Goal: Task Accomplishment & Management: Use online tool/utility

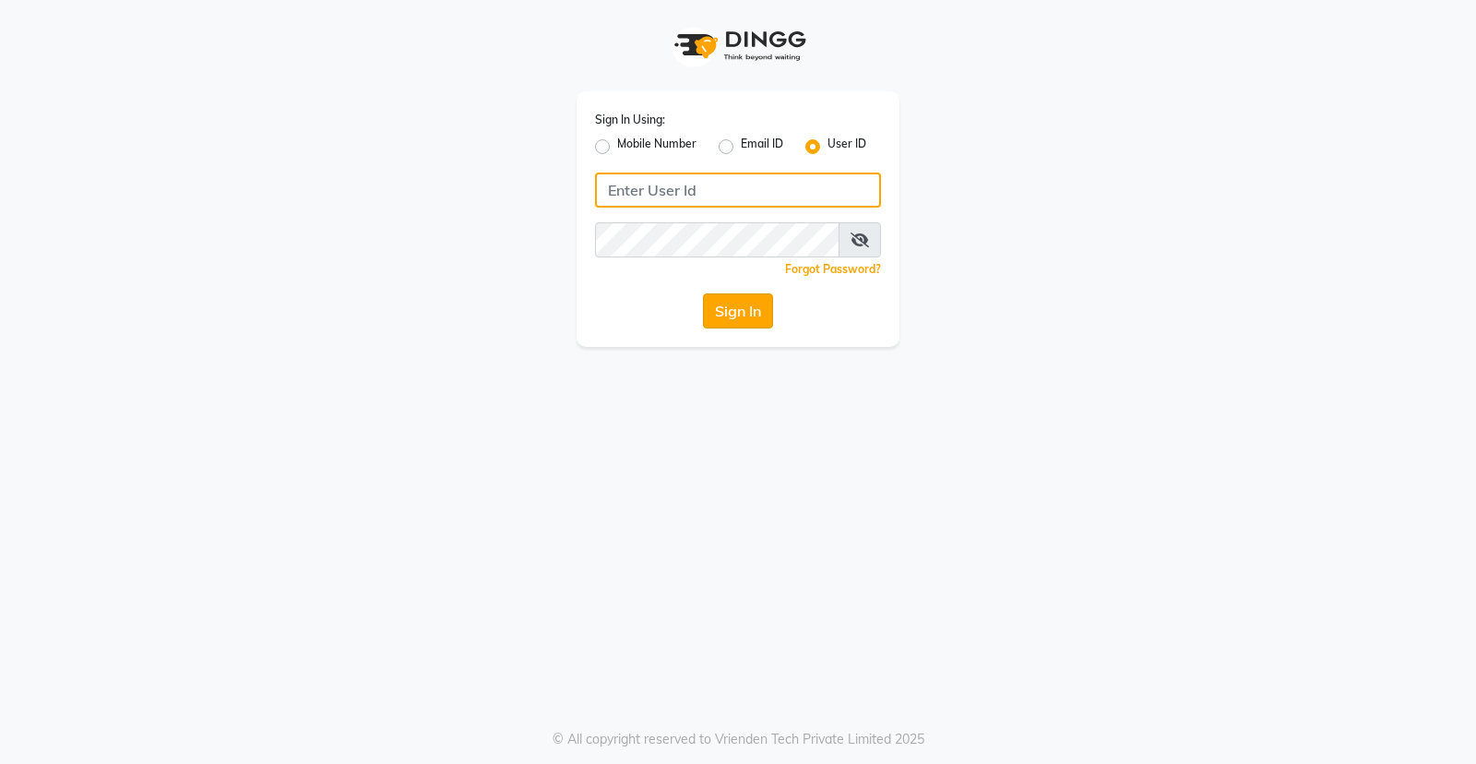
type input "stylokerla"
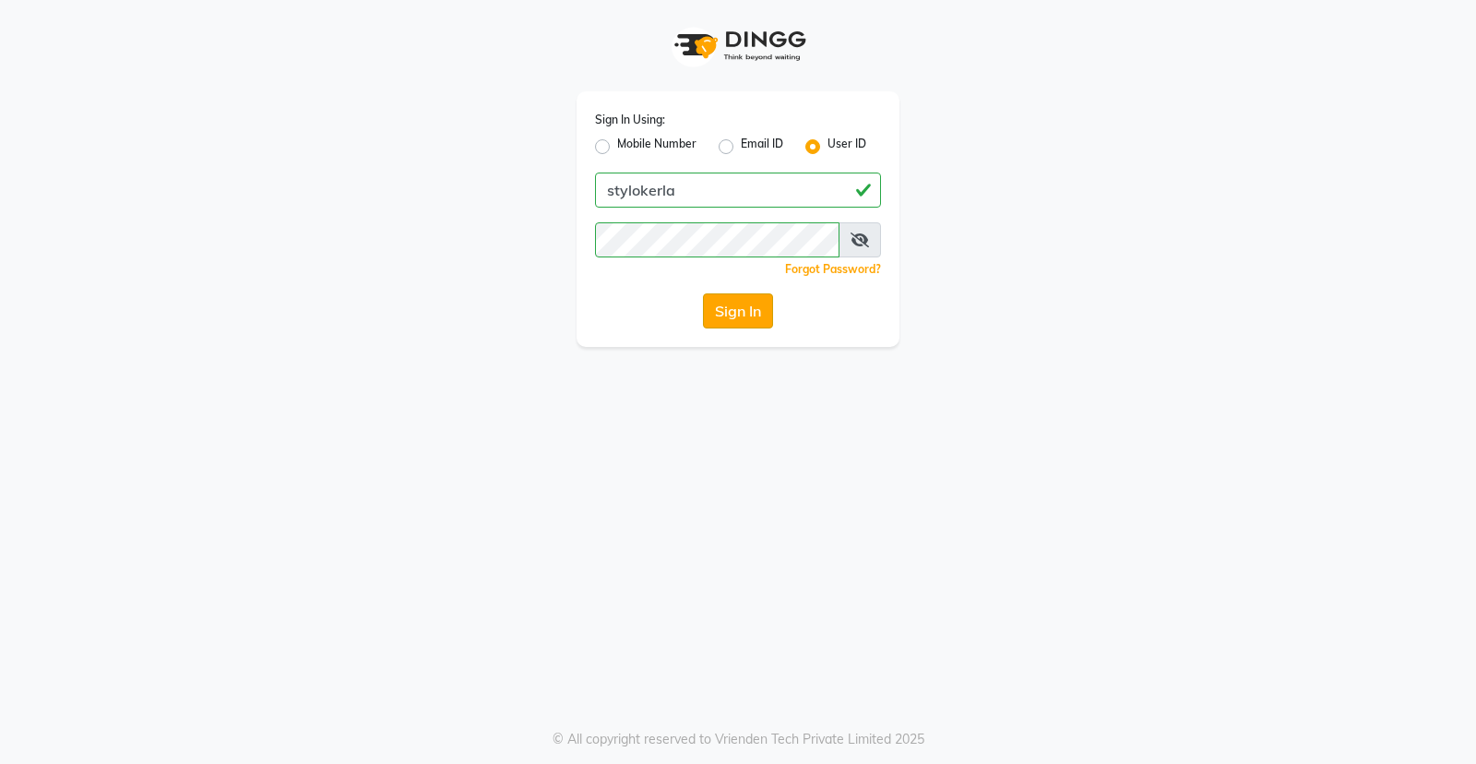
click at [743, 316] on button "Sign In" at bounding box center [738, 310] width 70 height 35
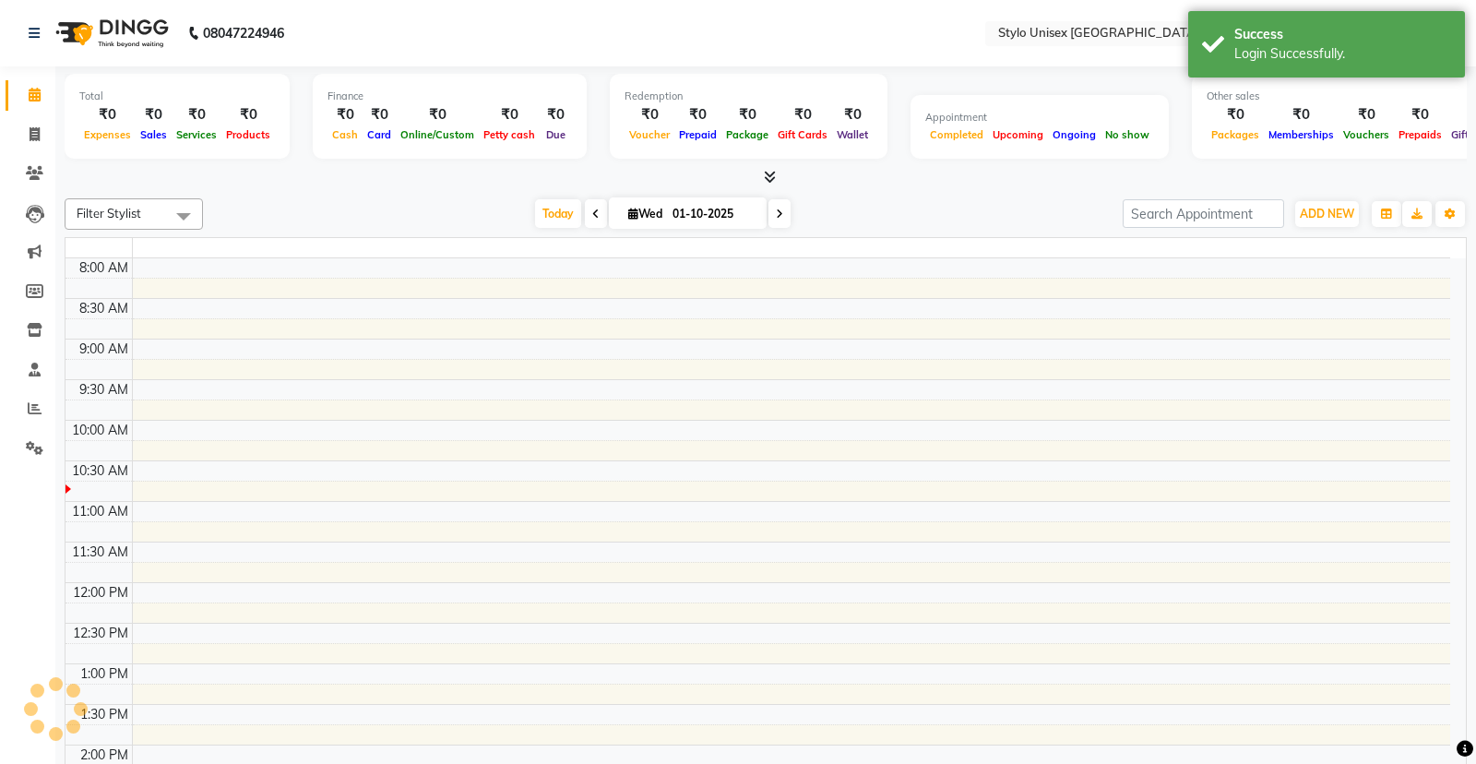
select select "en"
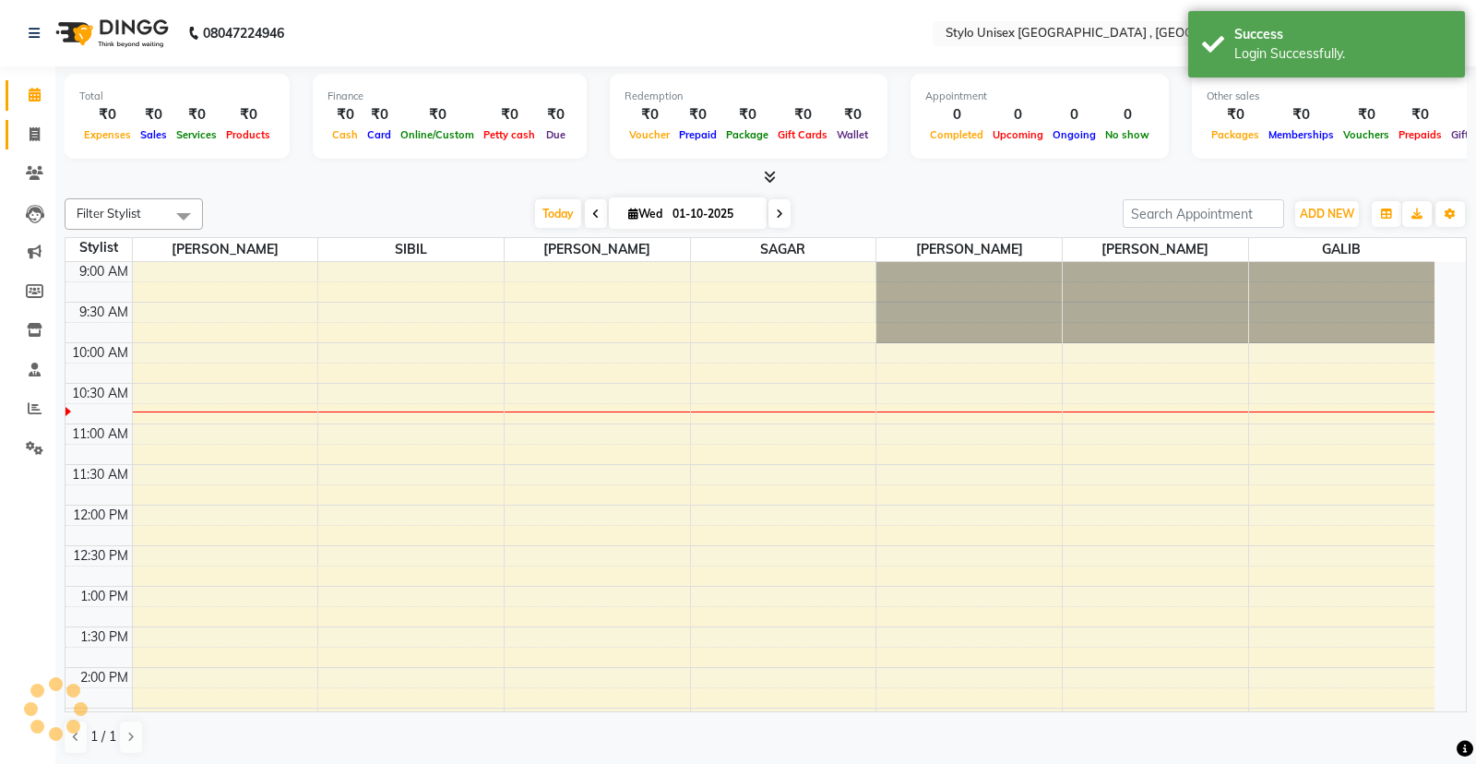
click at [32, 127] on icon at bounding box center [35, 134] width 10 height 14
select select "service"
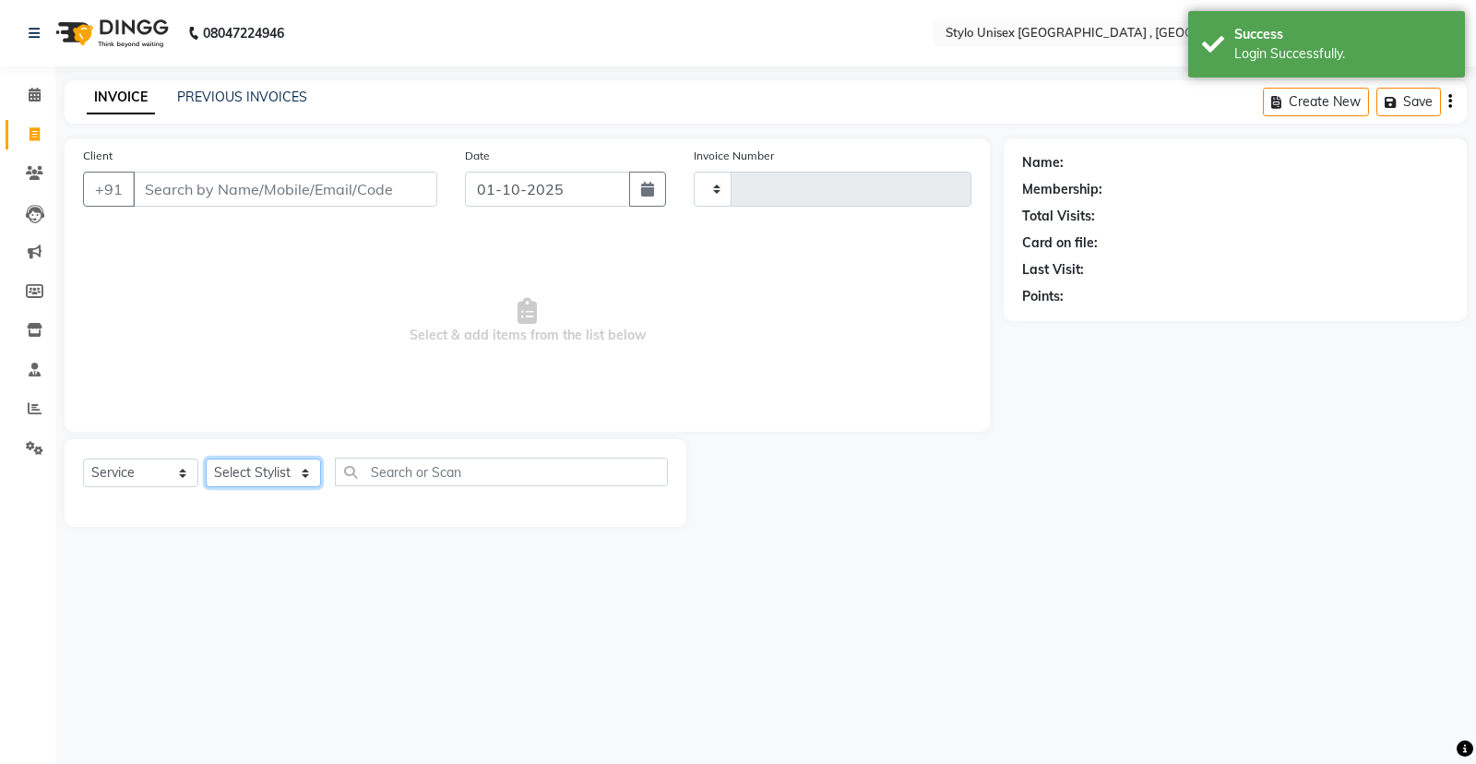
type input "1614"
select select "6054"
click at [228, 465] on select "Select Stylist" at bounding box center [263, 472] width 115 height 29
select select "89778"
click at [206, 458] on select "Select Stylist [PERSON_NAME] [PERSON_NAME] [PERSON_NAME] [PERSON_NAME]" at bounding box center [263, 472] width 115 height 29
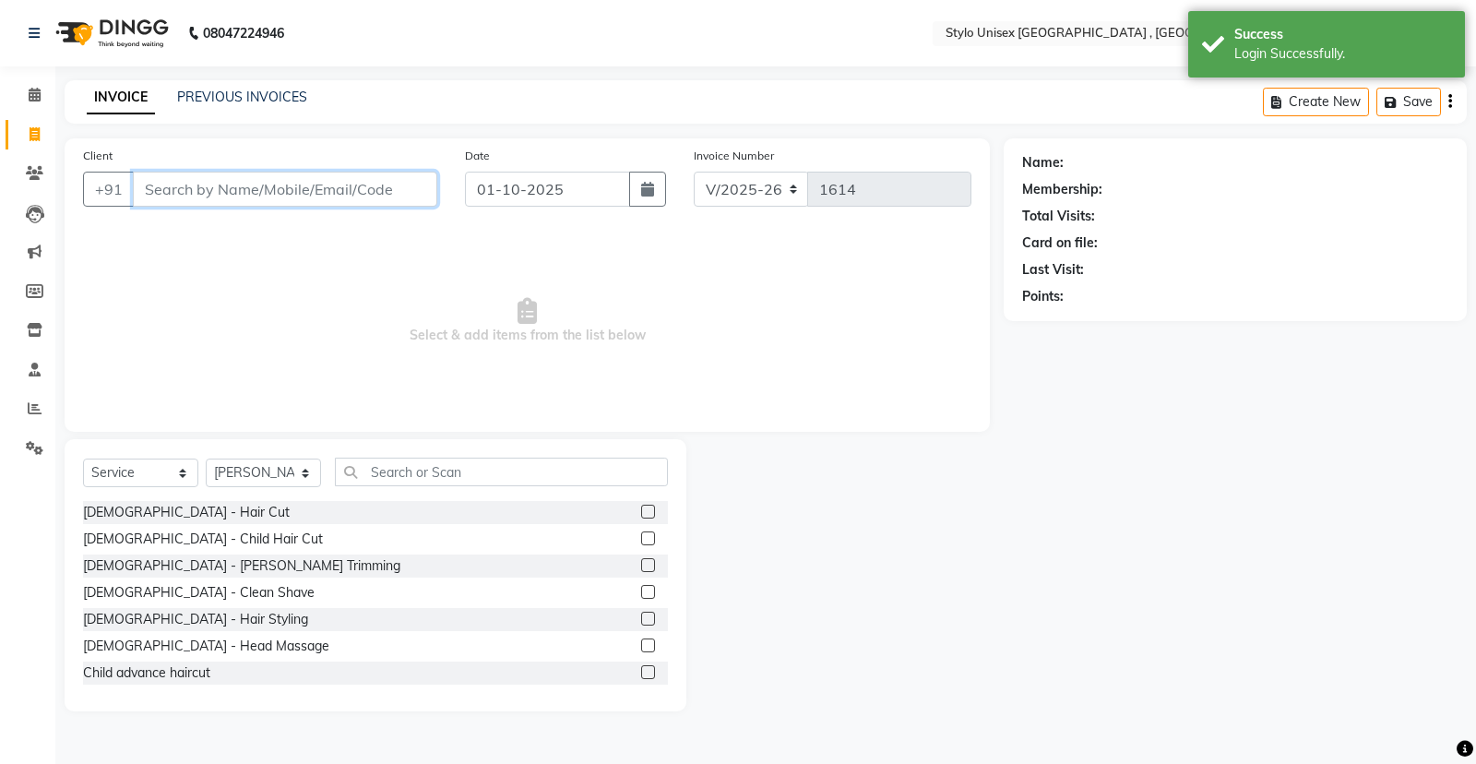
click at [308, 183] on input "Client" at bounding box center [285, 189] width 304 height 35
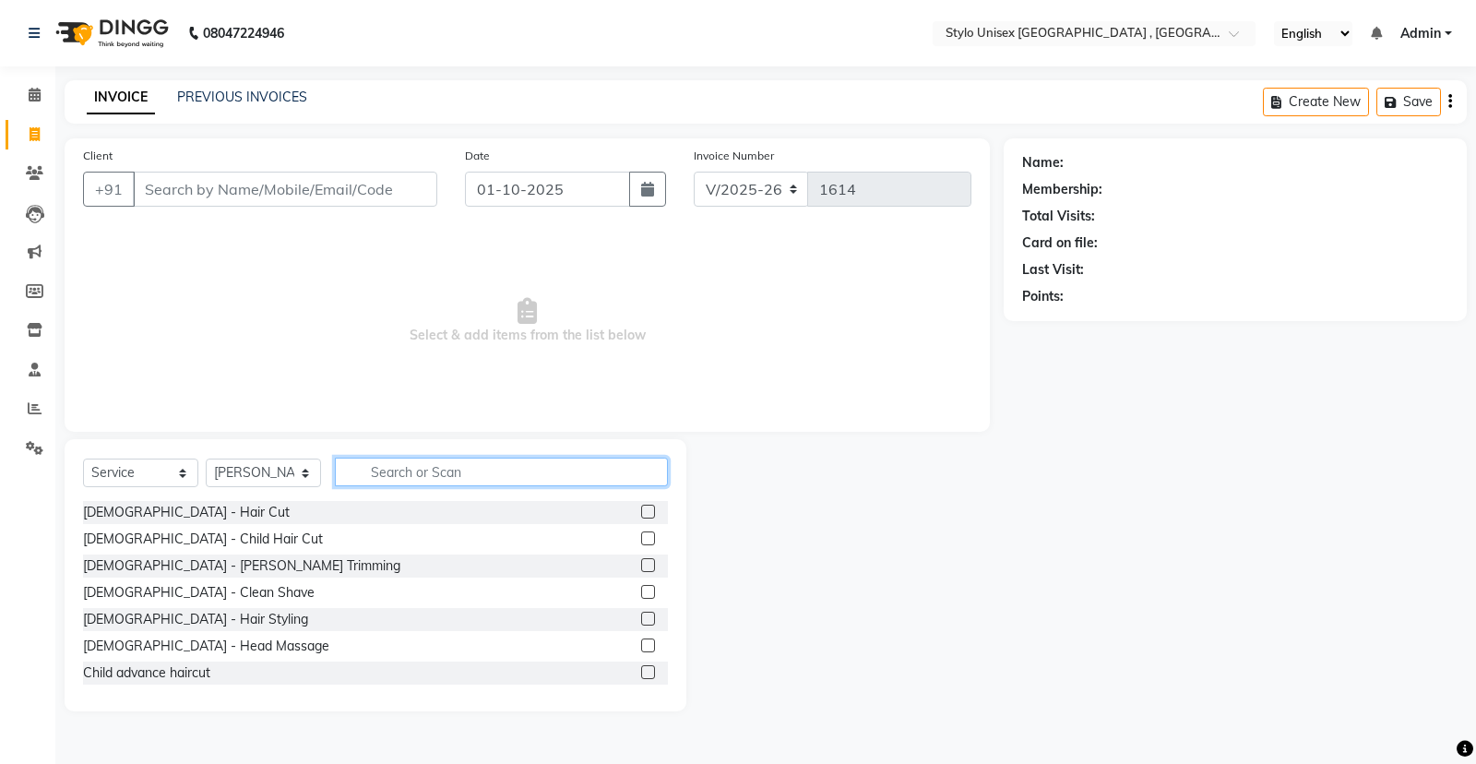
click at [491, 467] on input "text" at bounding box center [501, 471] width 333 height 29
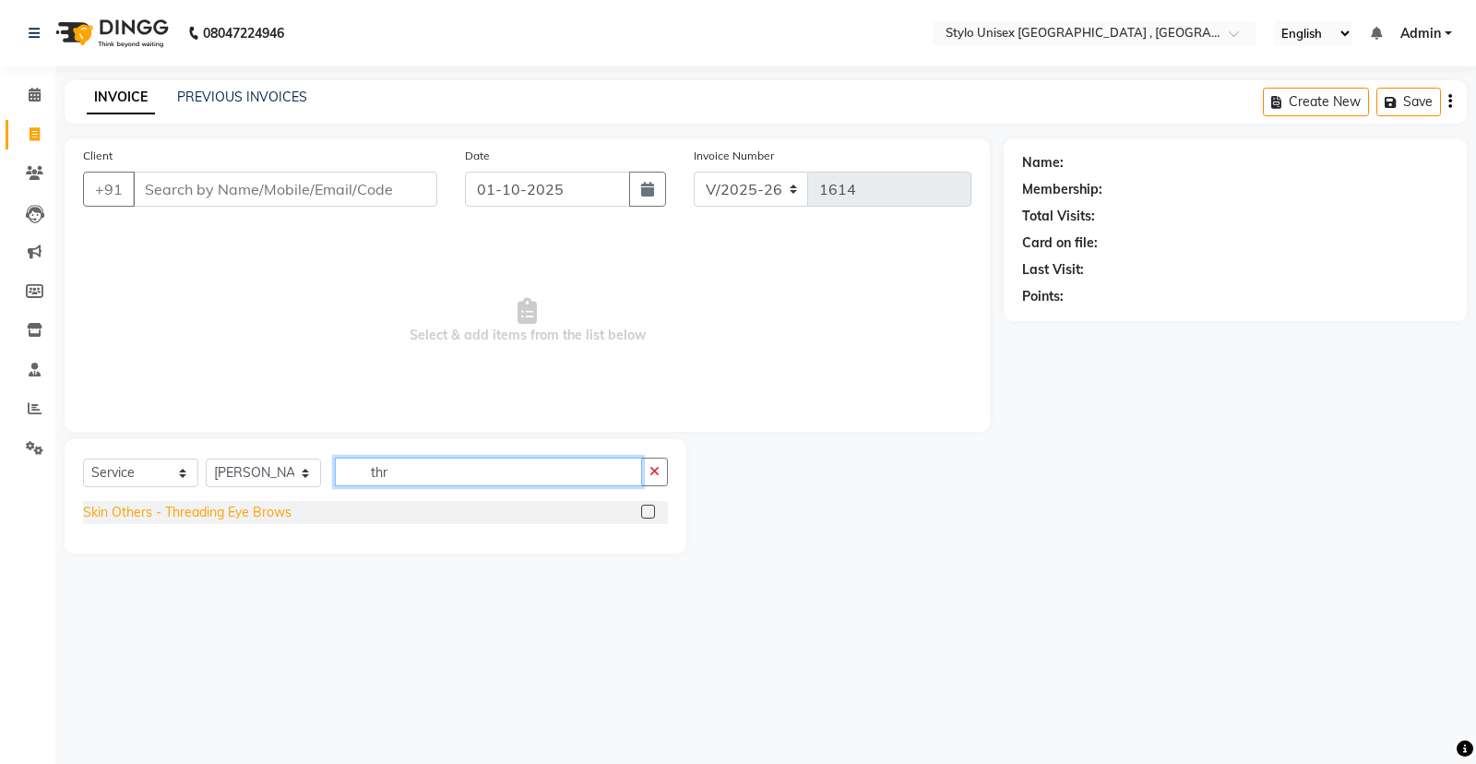
type input "thr"
click at [157, 516] on div "Skin Others - Threading Eye Brows" at bounding box center [187, 512] width 208 height 19
checkbox input "false"
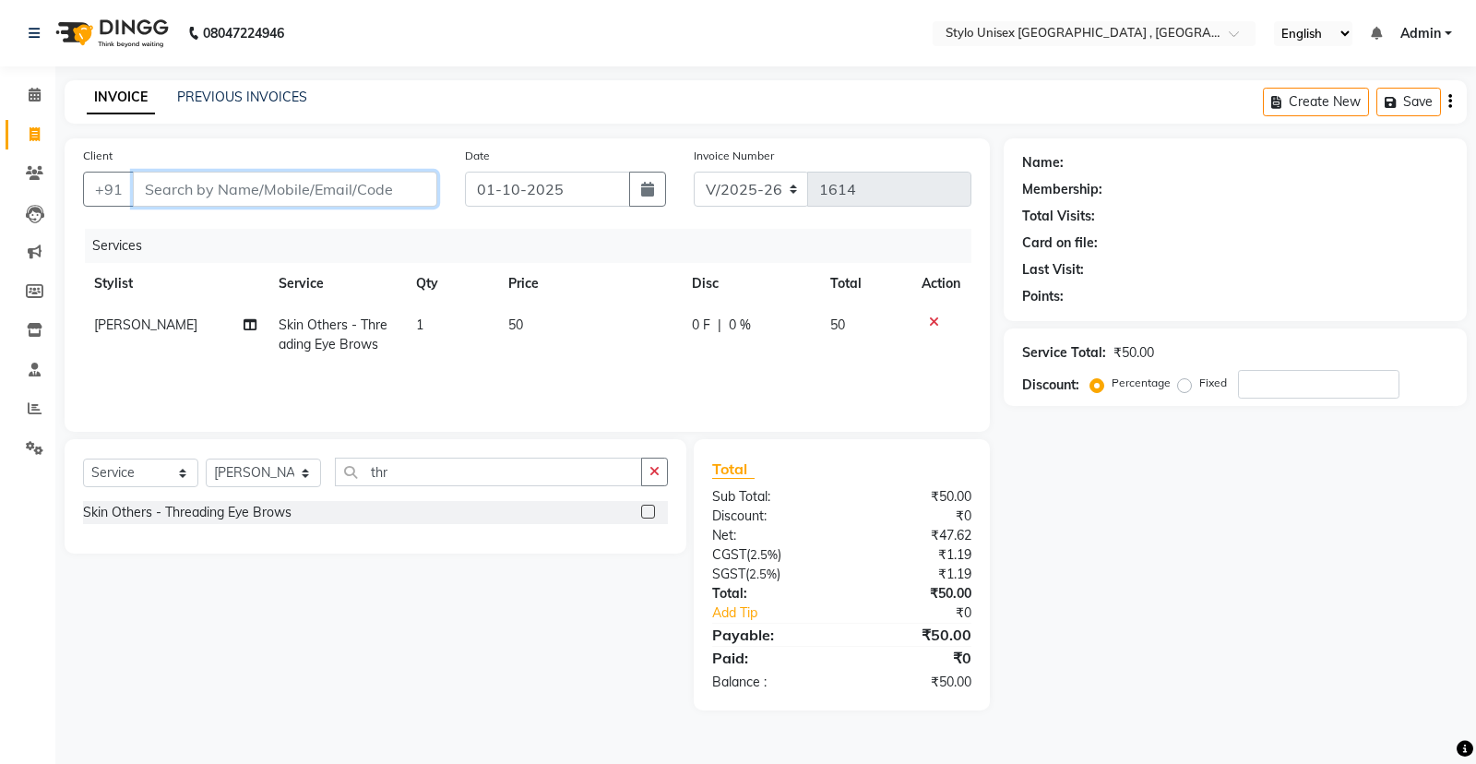
click at [305, 174] on input "Client" at bounding box center [285, 189] width 304 height 35
click at [278, 189] on input "Client" at bounding box center [285, 189] width 304 height 35
type input "6"
type input "0"
type input "6282861186"
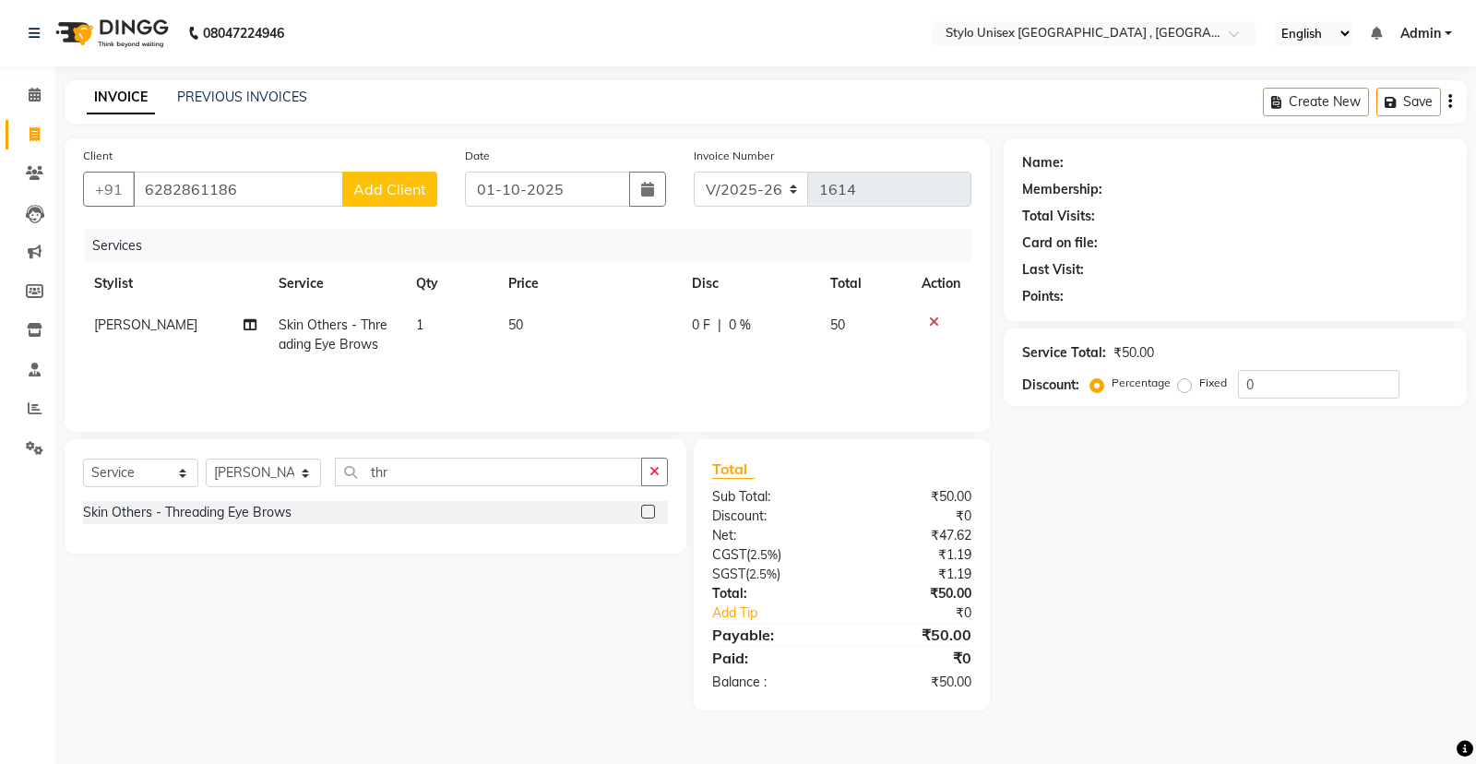
click at [358, 184] on span "Add Client" at bounding box center [389, 189] width 73 height 18
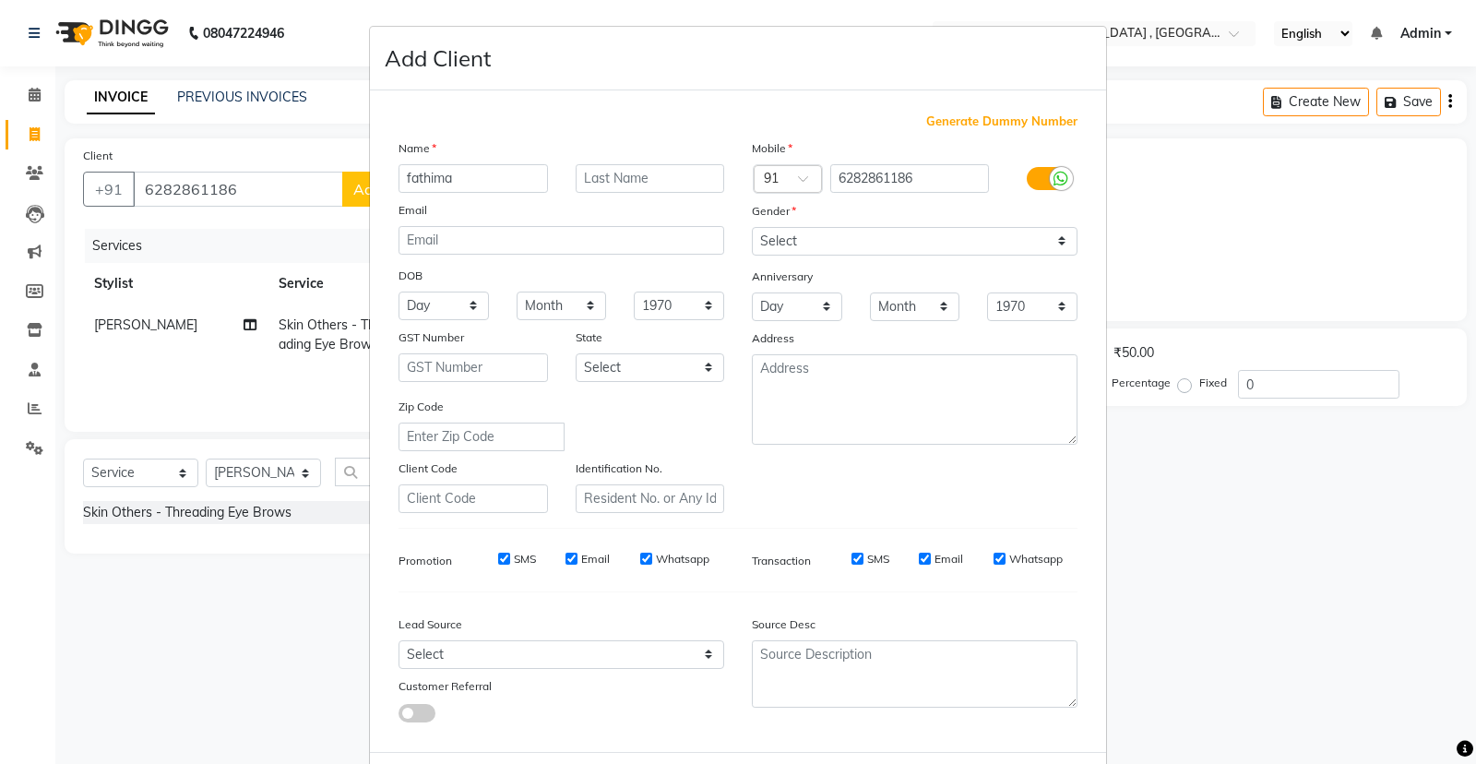
click at [406, 176] on input "fathima" at bounding box center [472, 178] width 149 height 29
type input "Fathima"
click at [994, 250] on select "Select [DEMOGRAPHIC_DATA] [DEMOGRAPHIC_DATA] Other Prefer Not To Say" at bounding box center [915, 241] width 326 height 29
select select "[DEMOGRAPHIC_DATA]"
click at [752, 227] on select "Select [DEMOGRAPHIC_DATA] [DEMOGRAPHIC_DATA] Other Prefer Not To Say" at bounding box center [915, 241] width 326 height 29
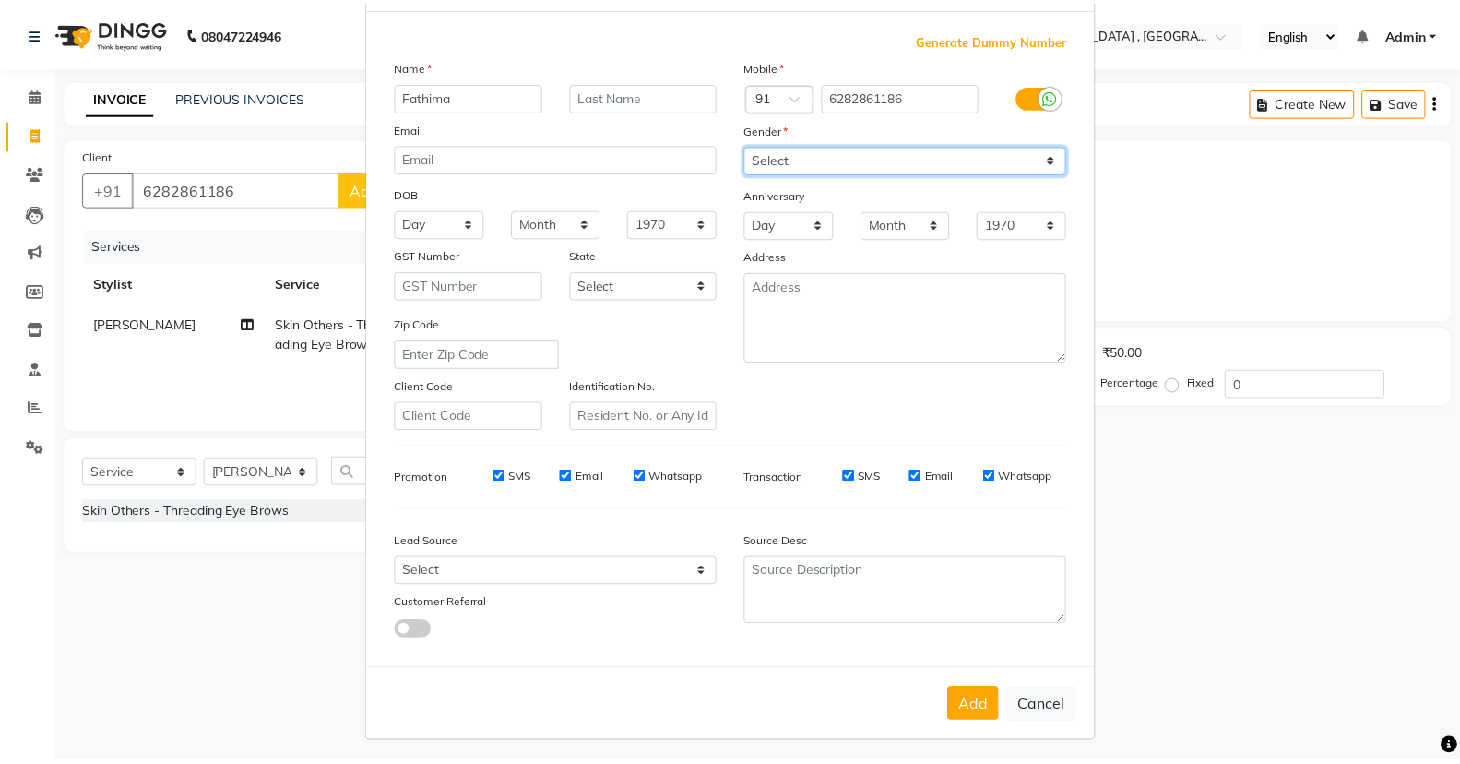
scroll to position [87, 0]
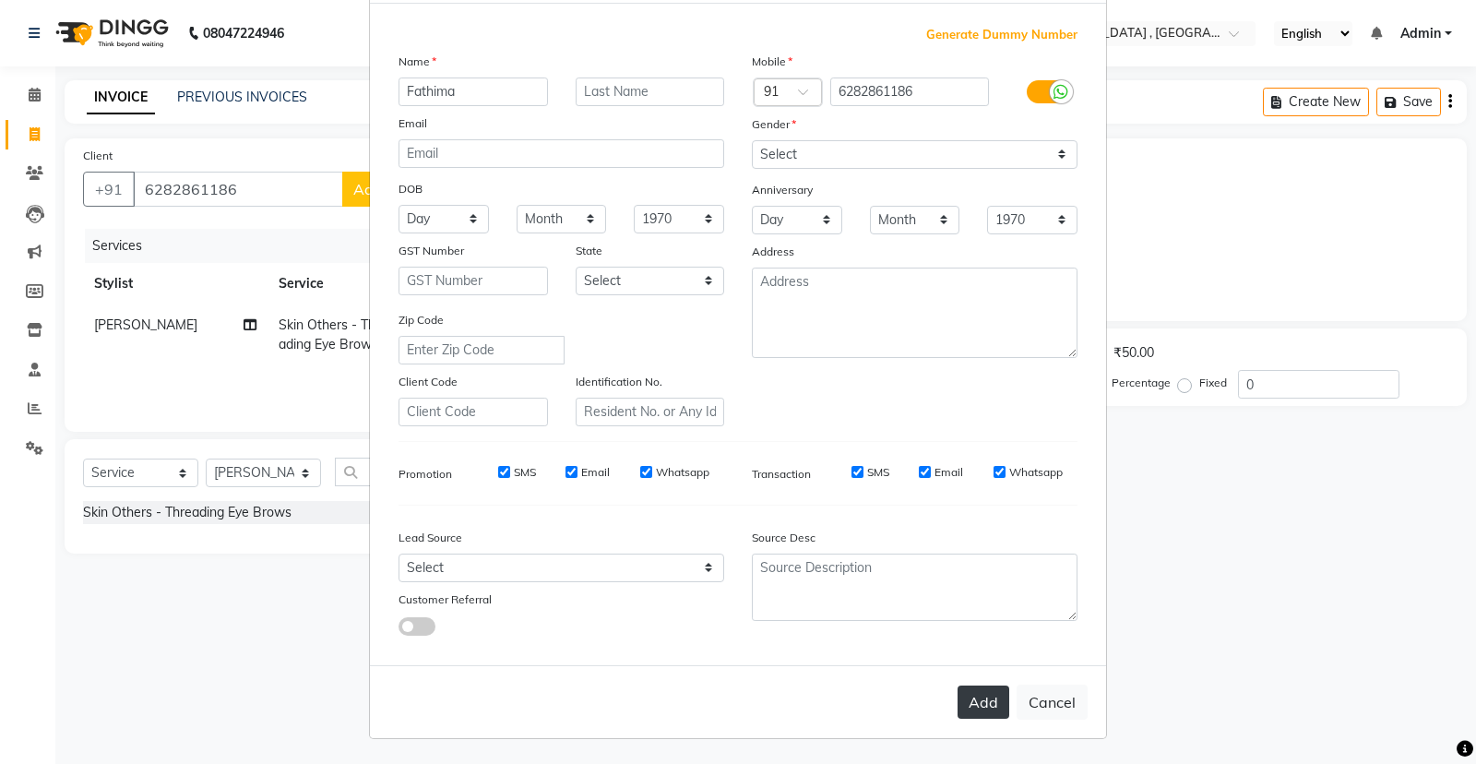
drag, startPoint x: 962, startPoint y: 696, endPoint x: 967, endPoint y: 710, distance: 14.6
click at [967, 710] on button "Add" at bounding box center [983, 701] width 52 height 33
select select
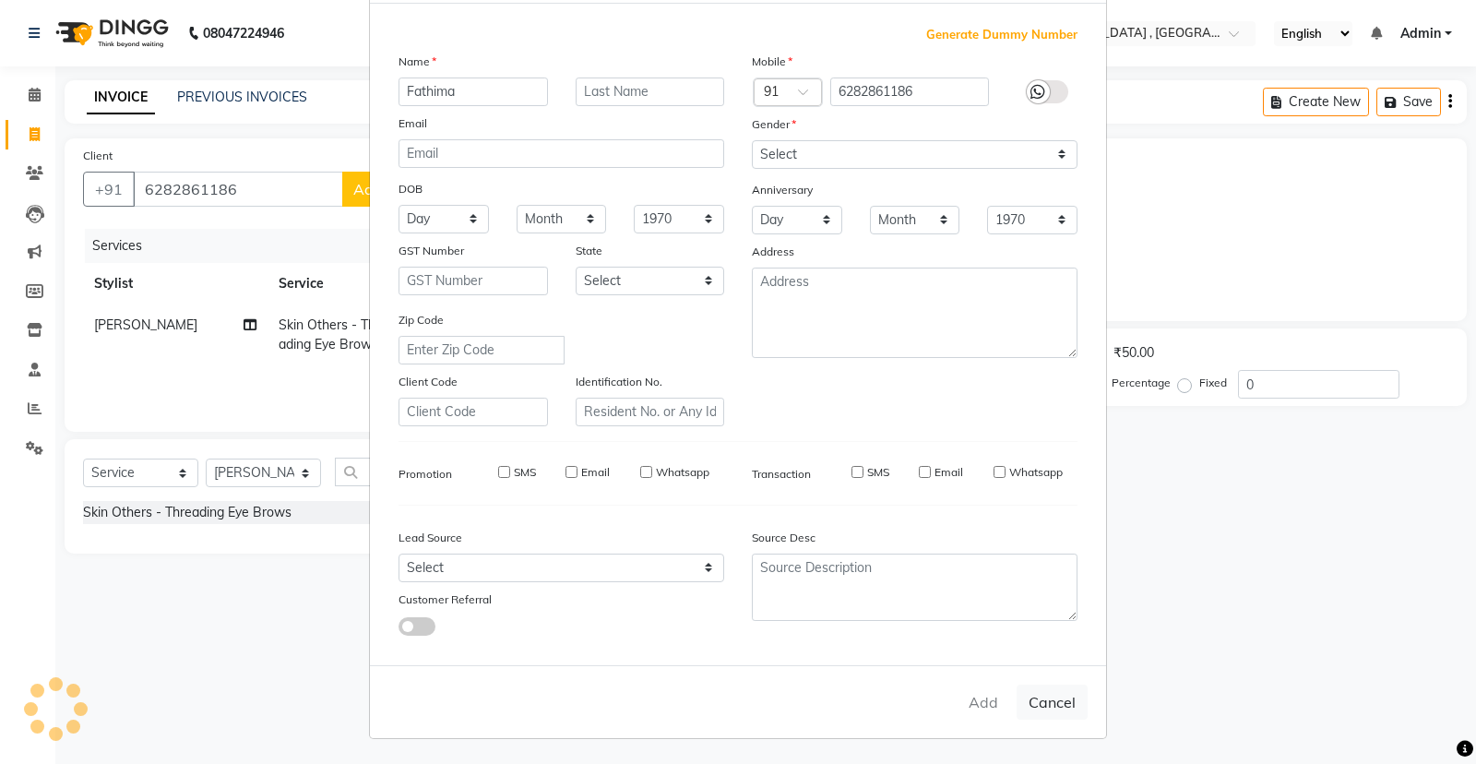
select select
checkbox input "false"
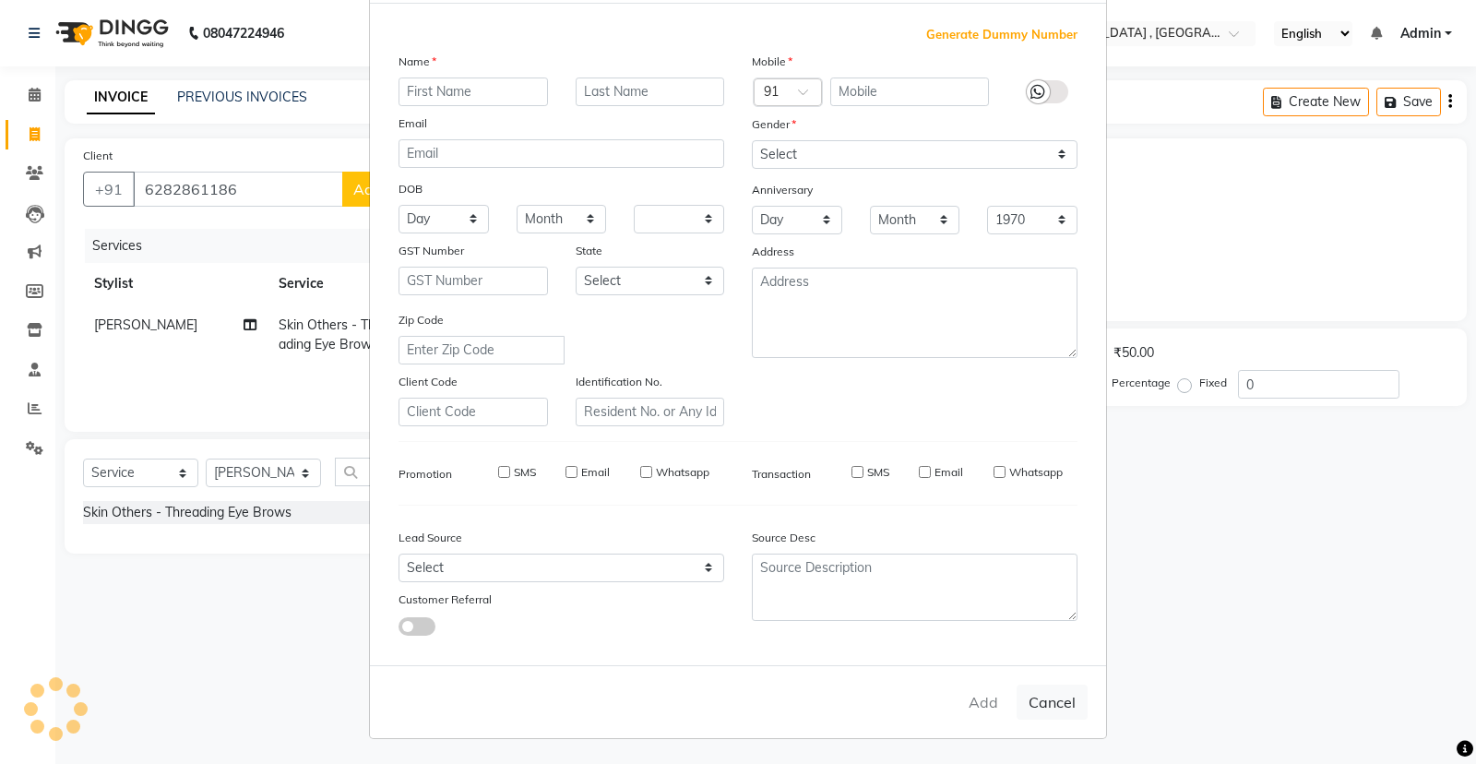
checkbox input "false"
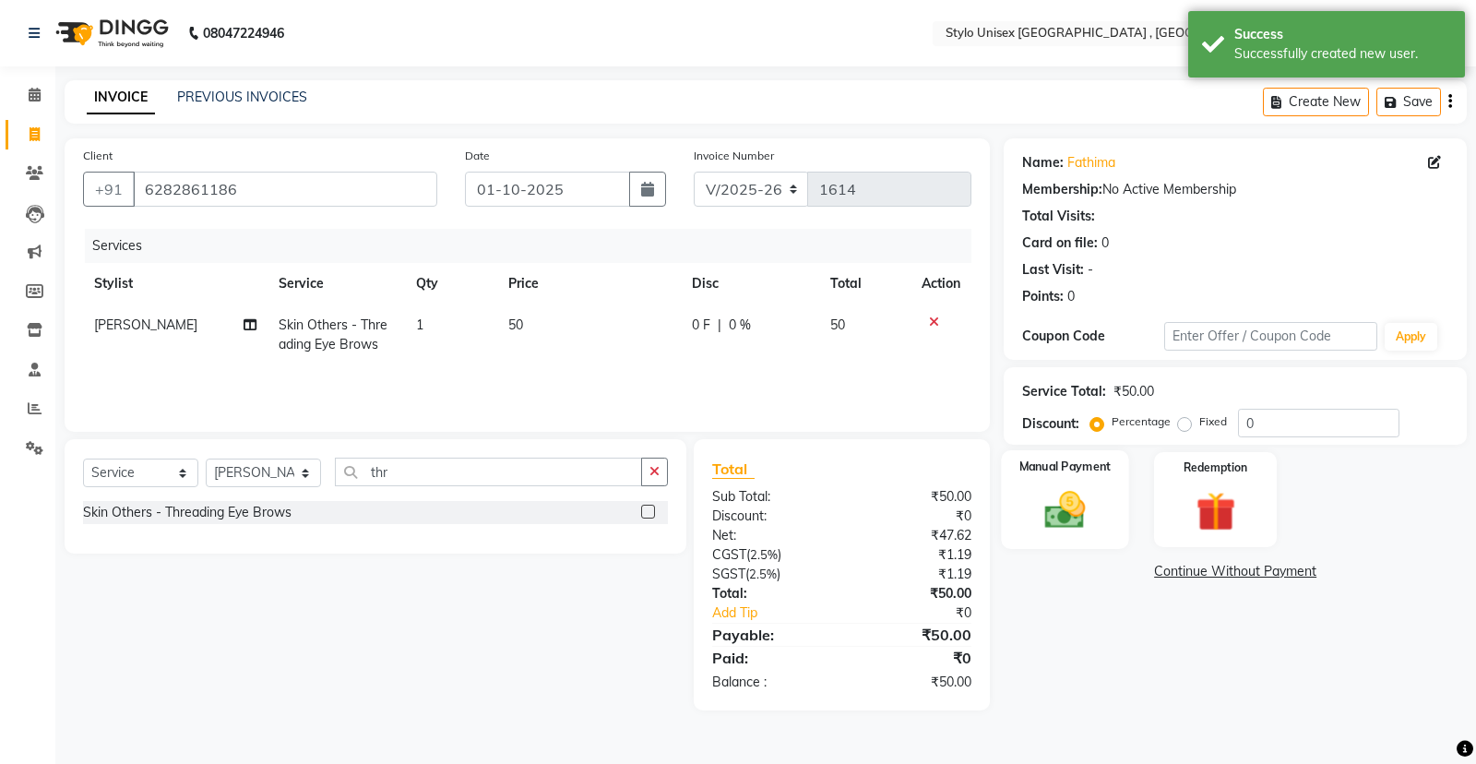
click at [1026, 519] on div "Manual Payment" at bounding box center [1065, 499] width 127 height 99
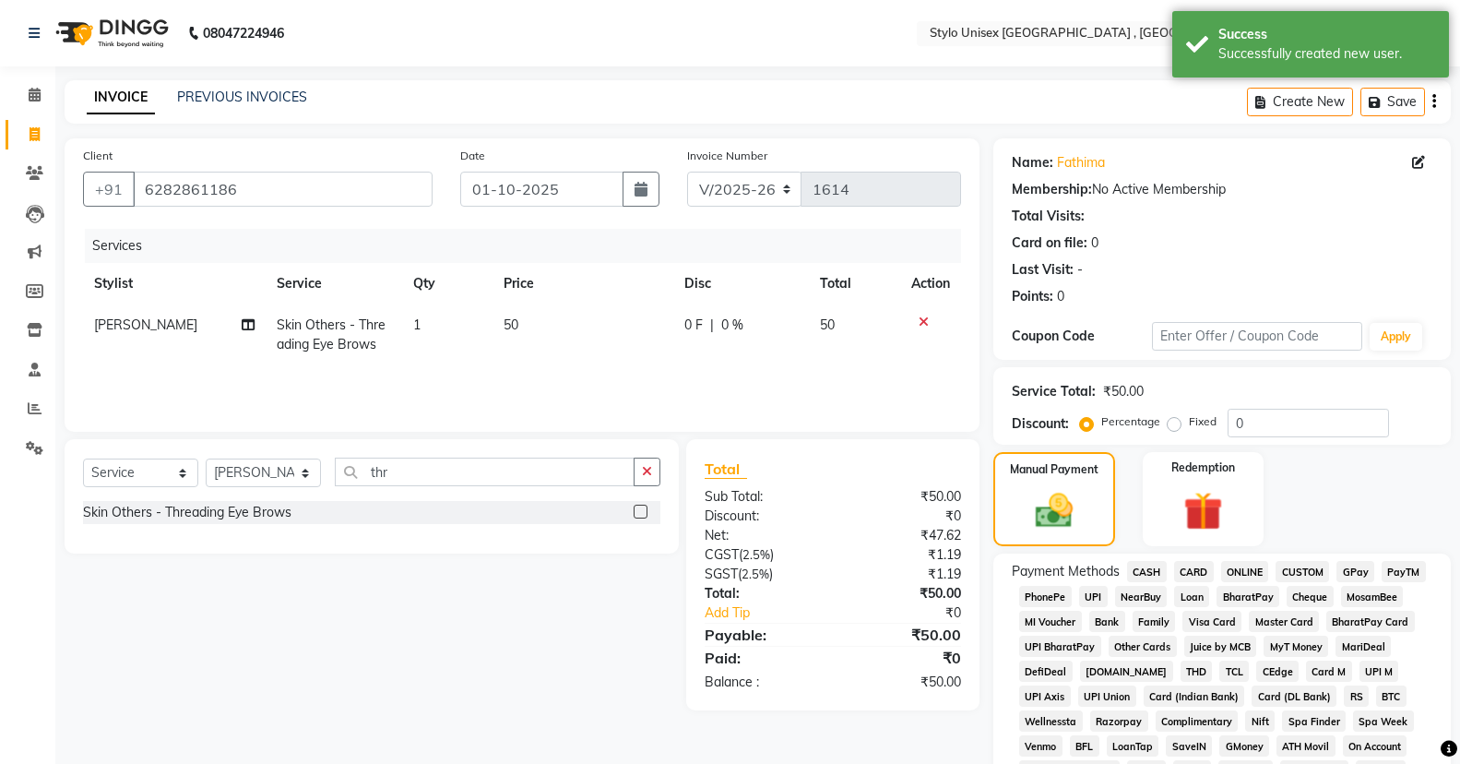
click at [1142, 563] on span "CASH" at bounding box center [1147, 571] width 40 height 21
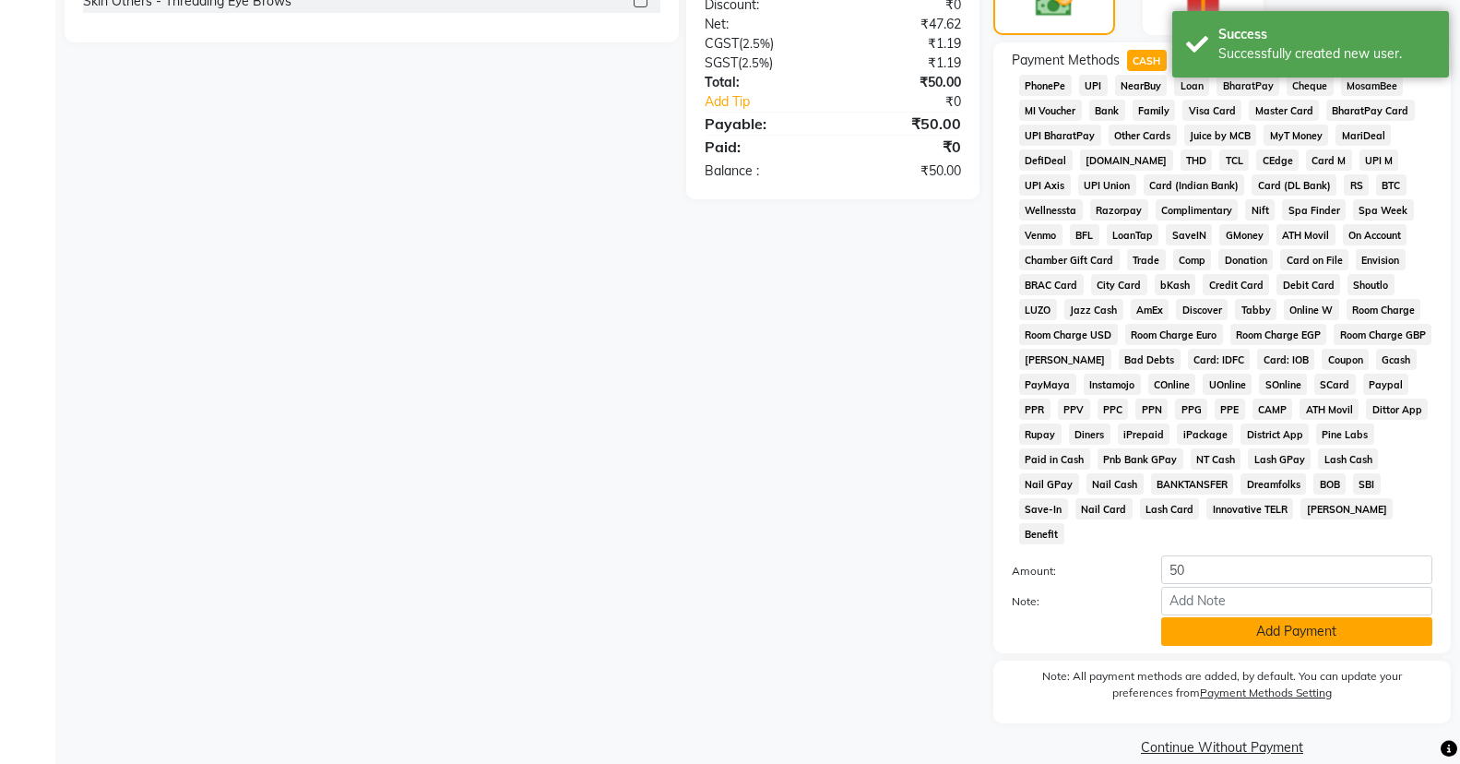
click at [1207, 617] on button "Add Payment" at bounding box center [1296, 631] width 271 height 29
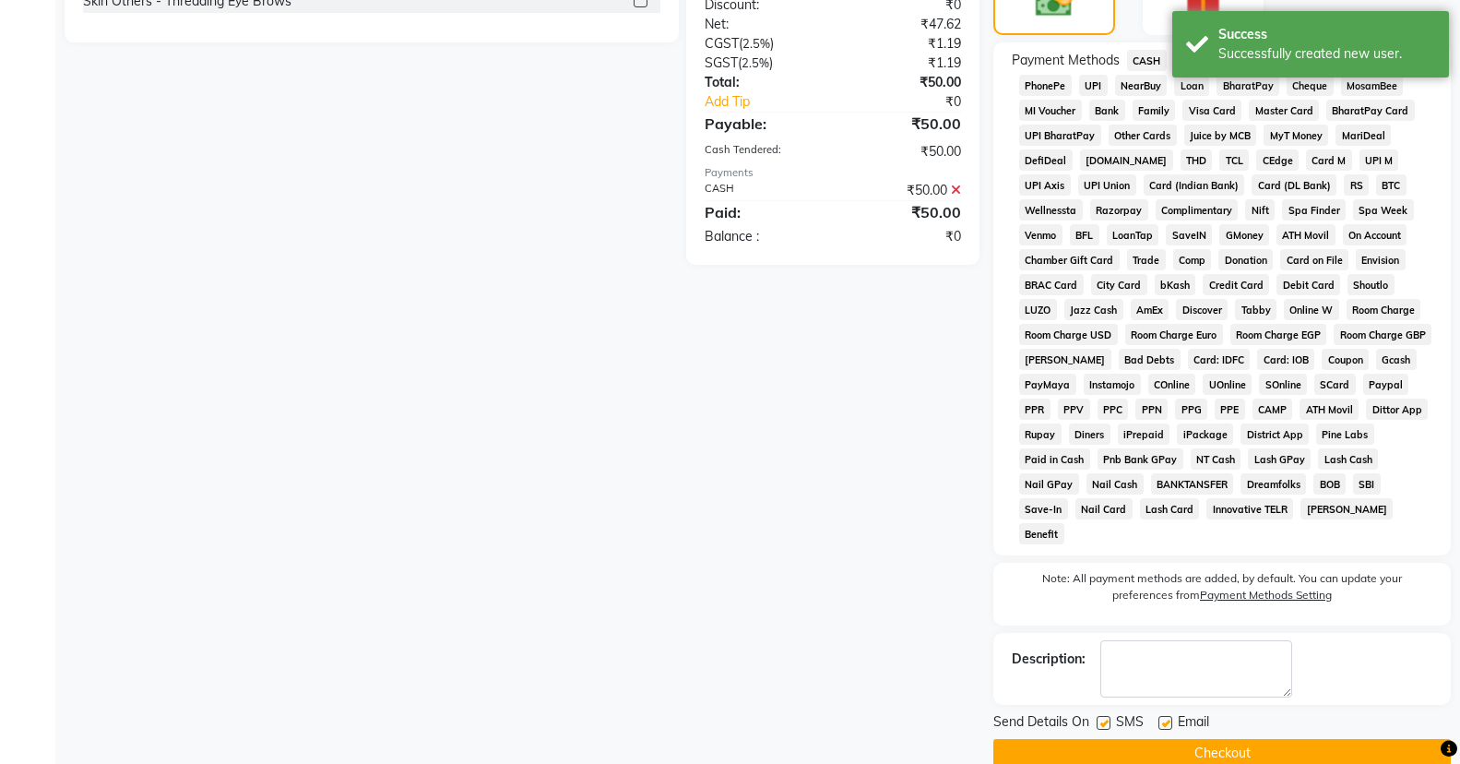
scroll to position [517, 0]
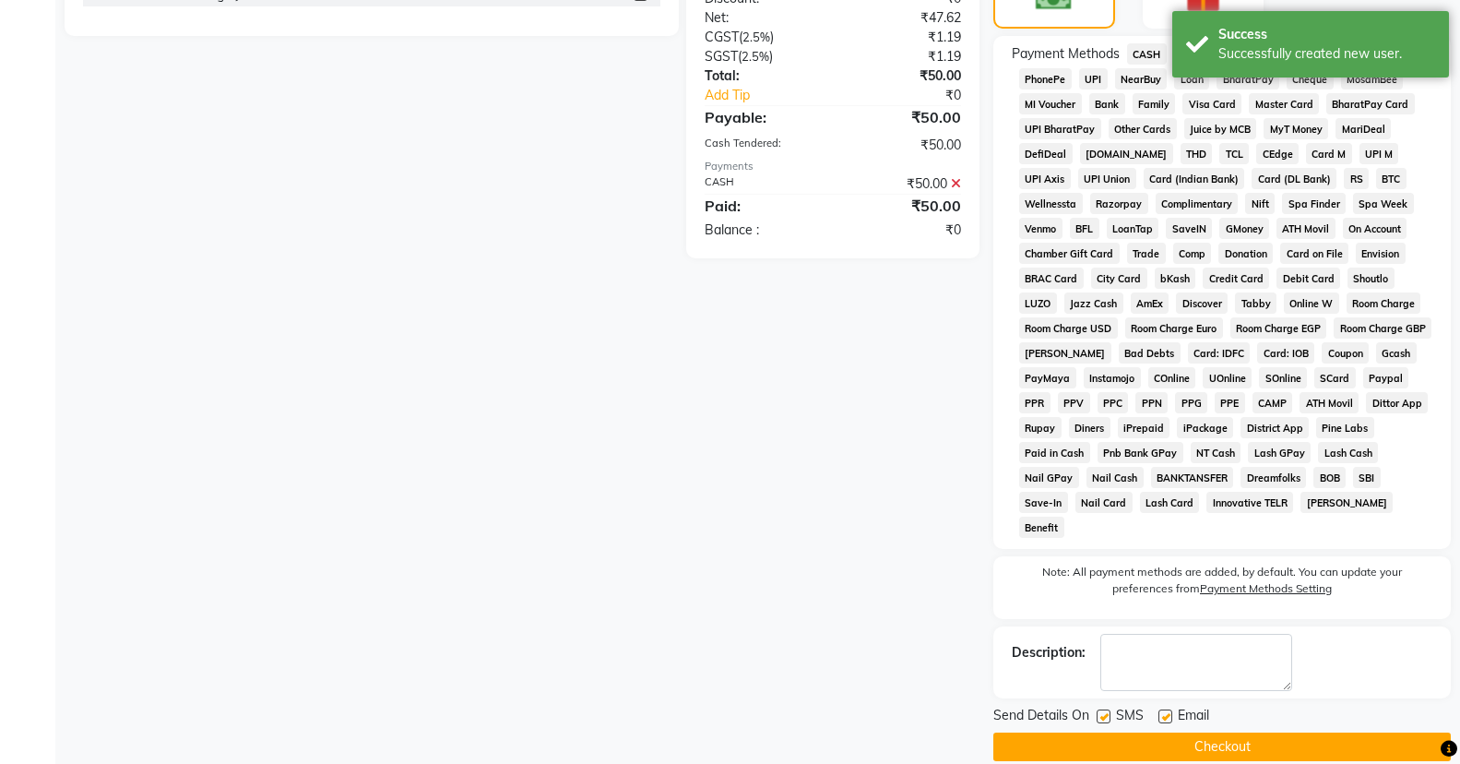
click at [1234, 732] on button "Checkout" at bounding box center [1221, 746] width 457 height 29
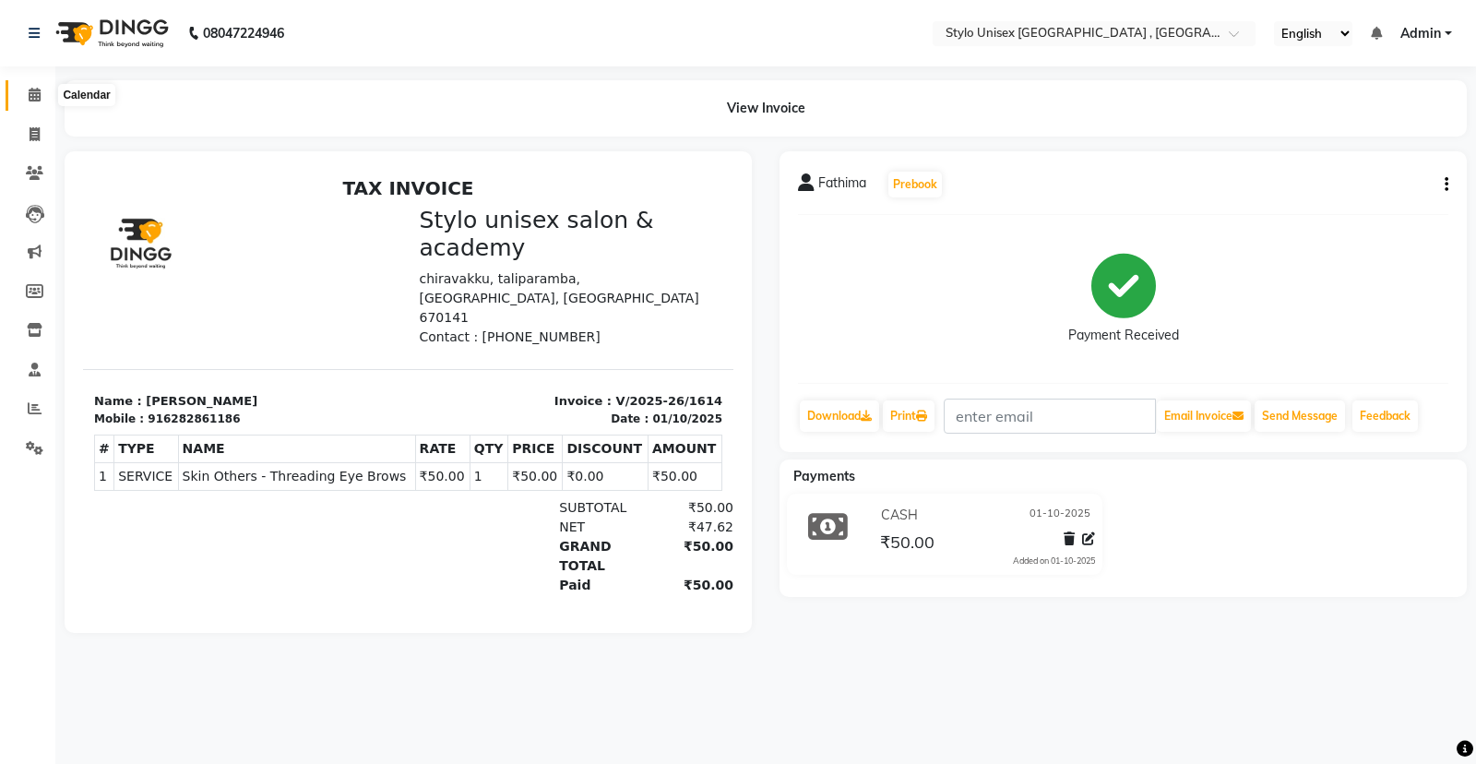
click at [45, 92] on span at bounding box center [34, 95] width 32 height 21
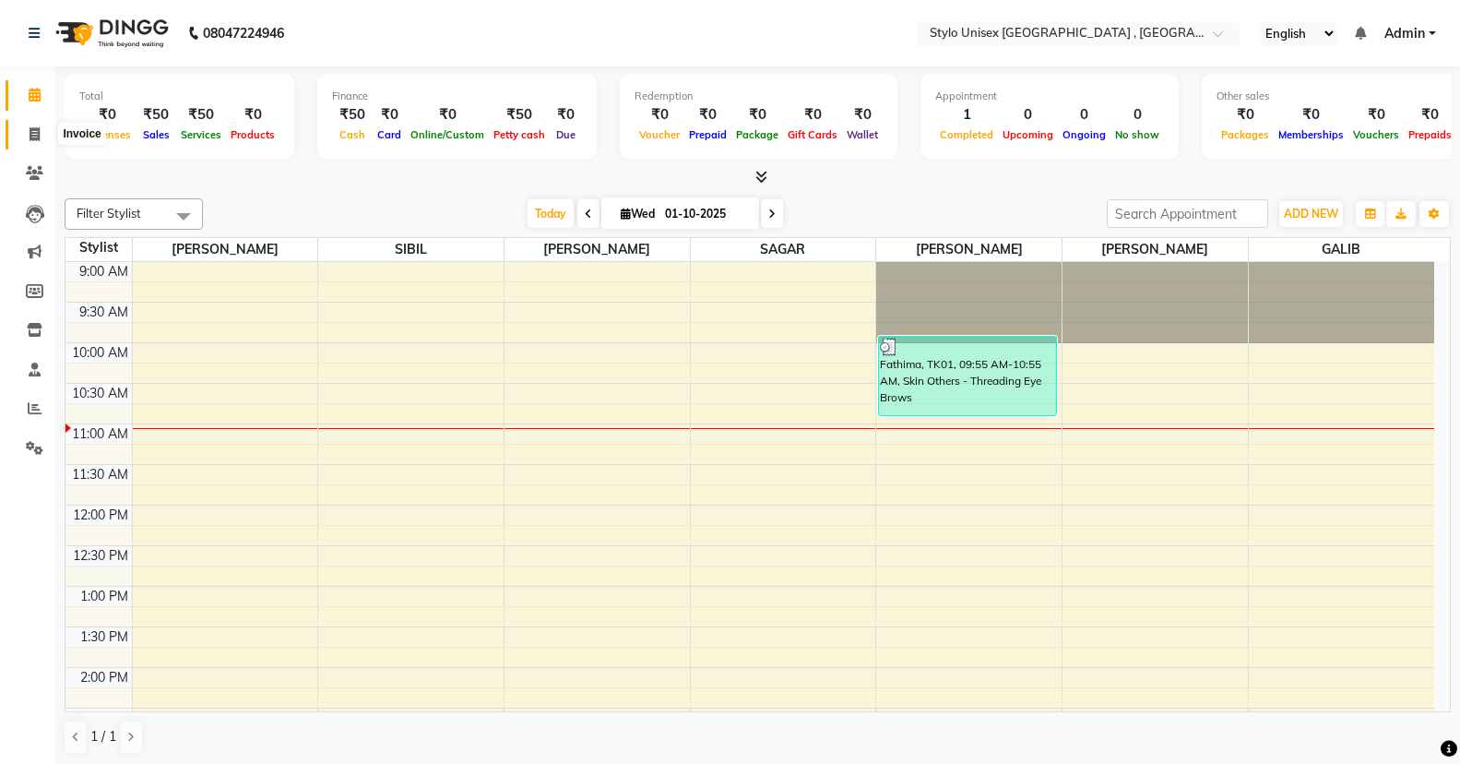
click at [41, 142] on span at bounding box center [34, 135] width 32 height 21
select select "service"
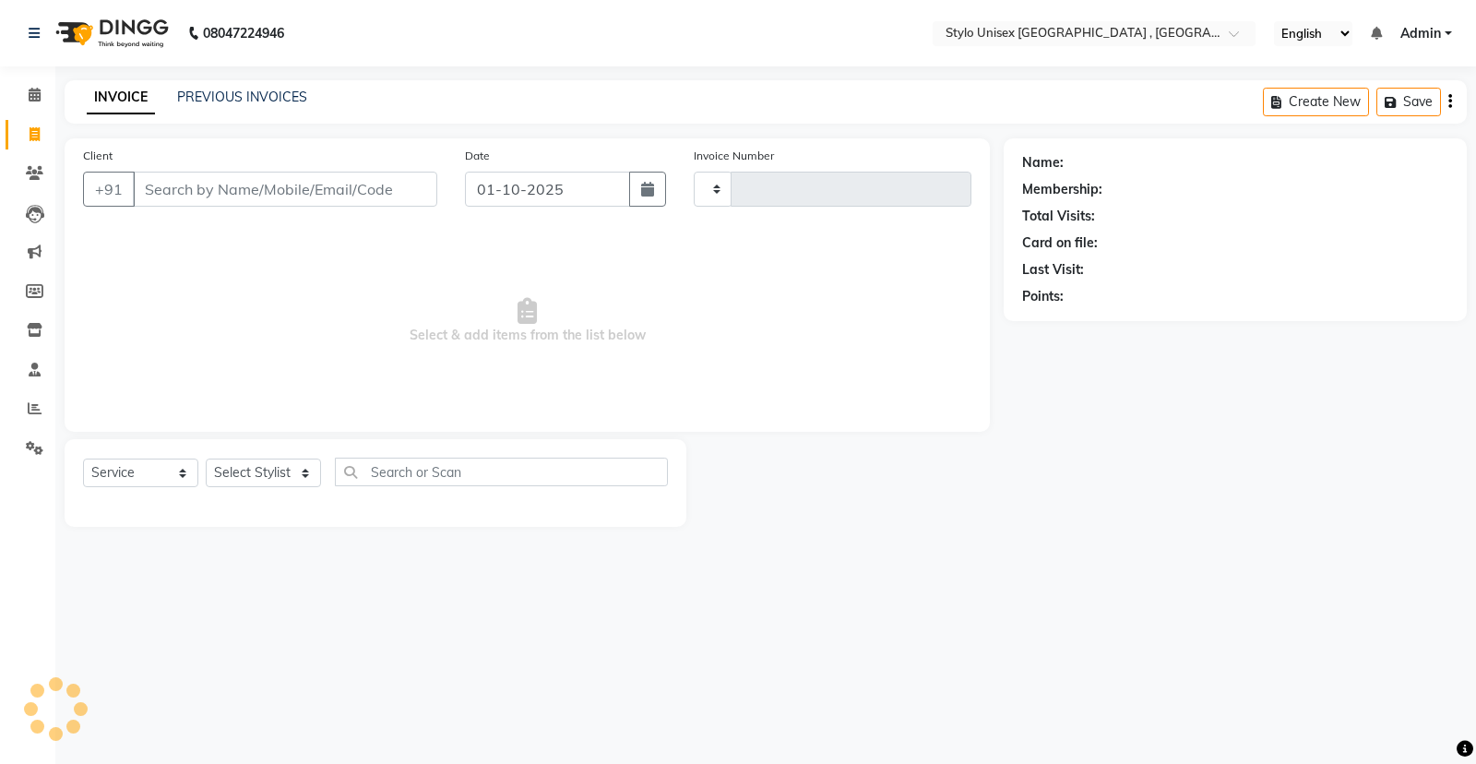
type input "1615"
select select "6054"
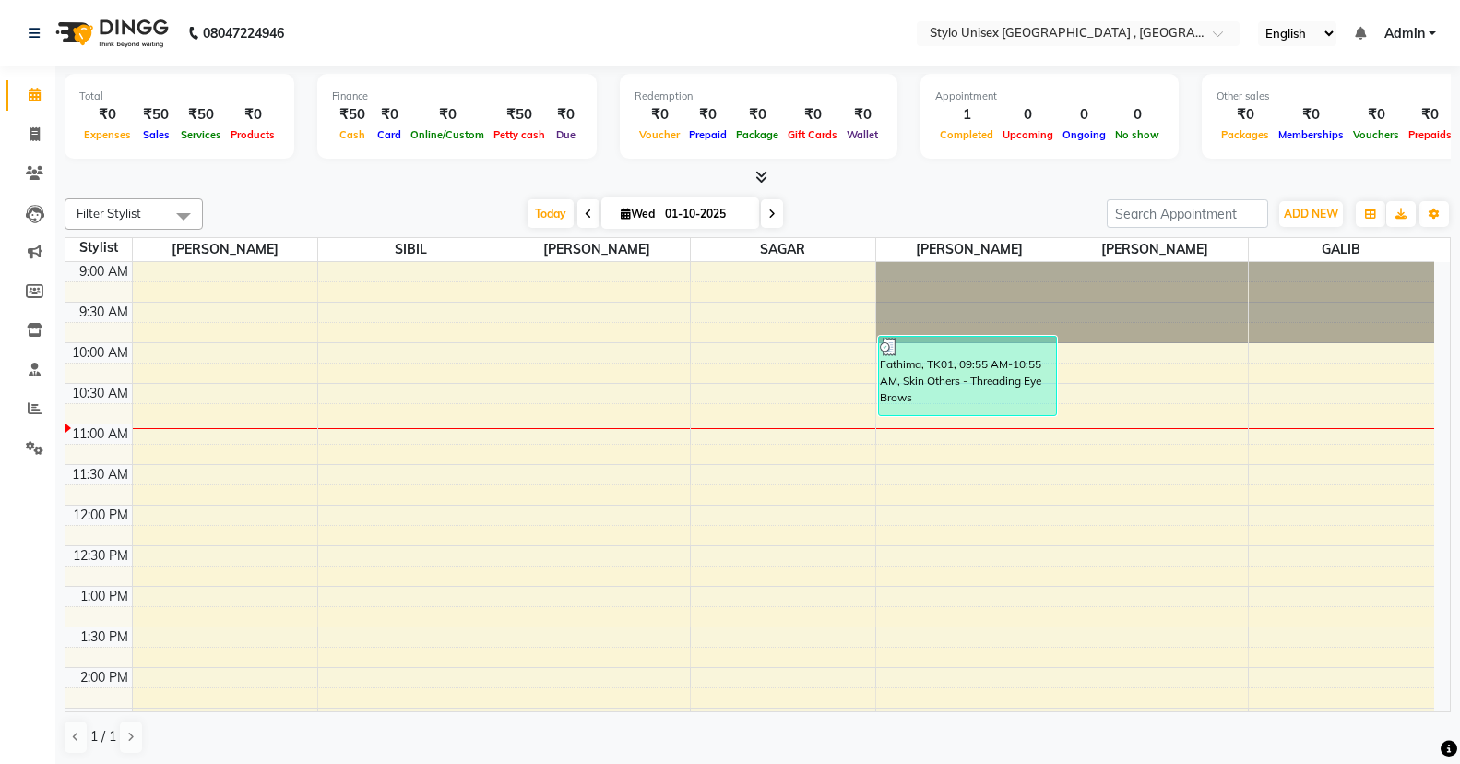
scroll to position [1, 0]
